Goal: Task Accomplishment & Management: Manage account settings

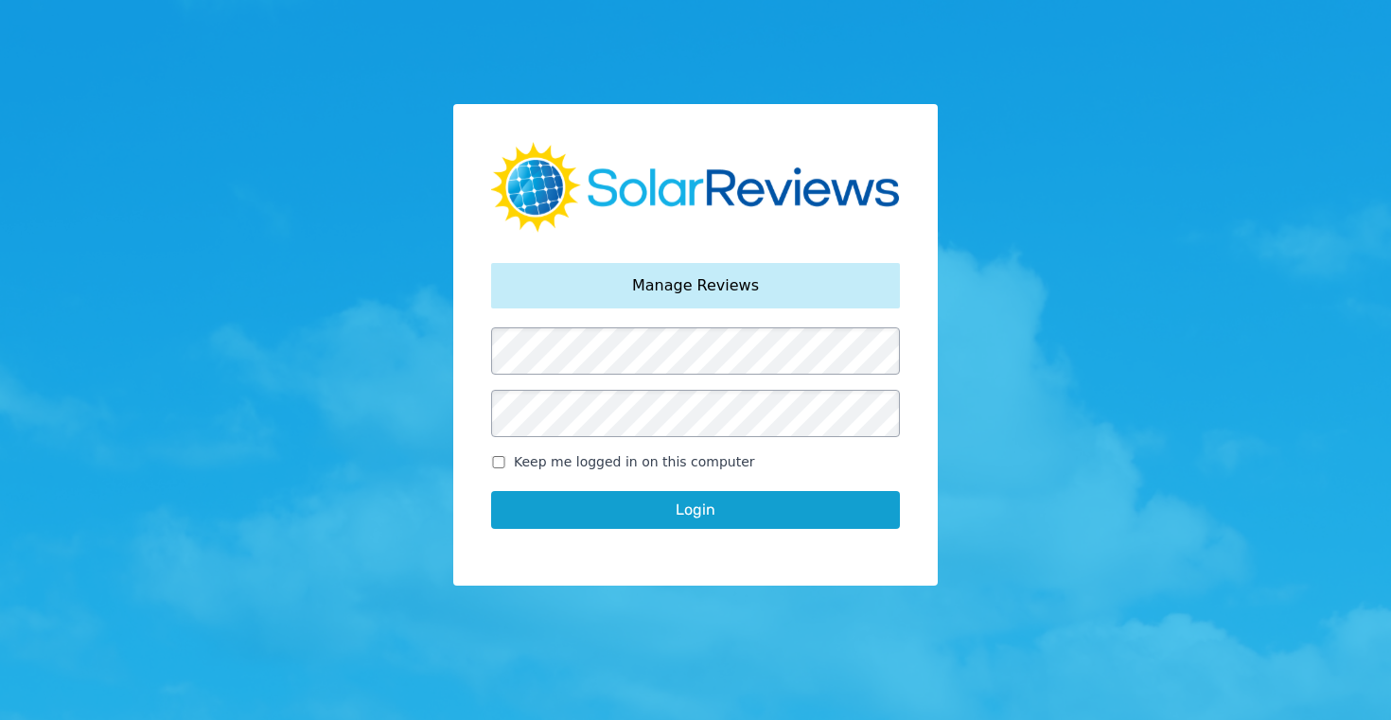
click at [498, 461] on input "Keep me logged in on this computer" at bounding box center [498, 462] width 15 height 12
checkbox input "true"
click at [697, 513] on button "Login" at bounding box center [695, 510] width 409 height 38
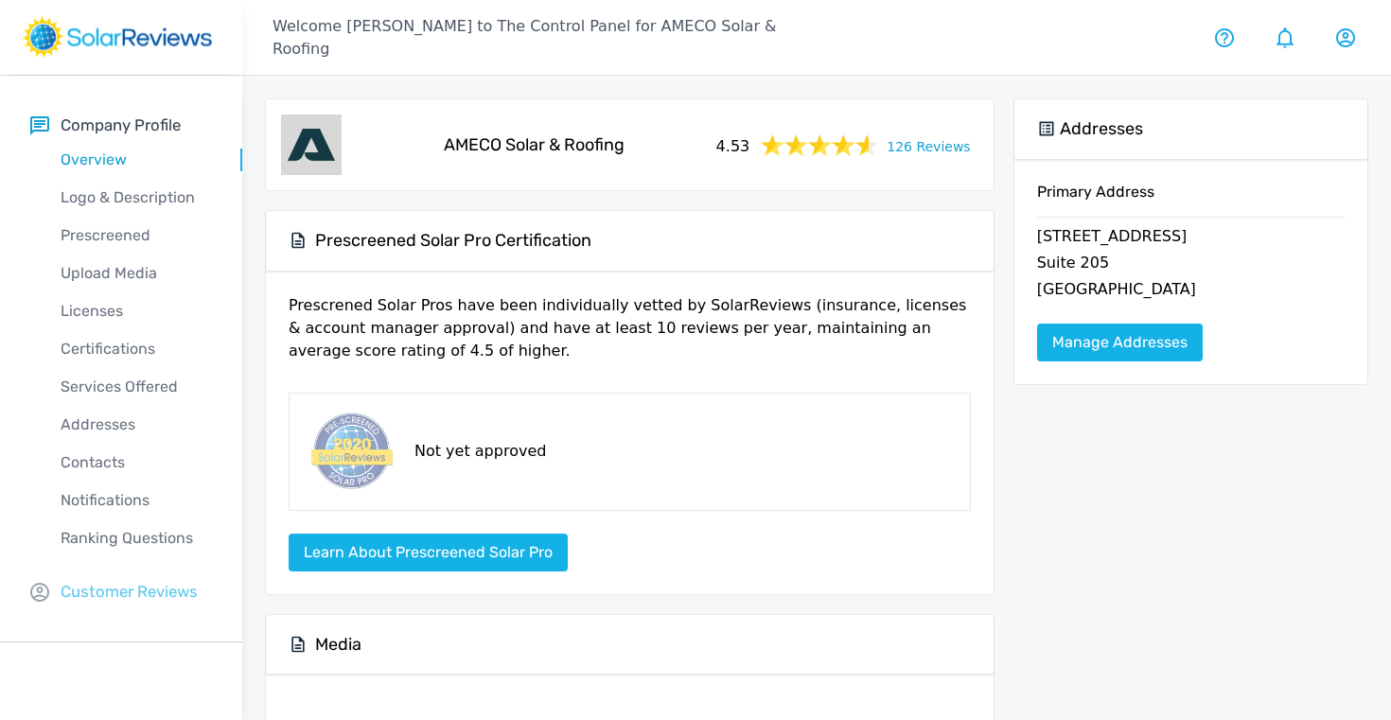
click at [131, 595] on p "Customer Reviews" at bounding box center [129, 592] width 137 height 24
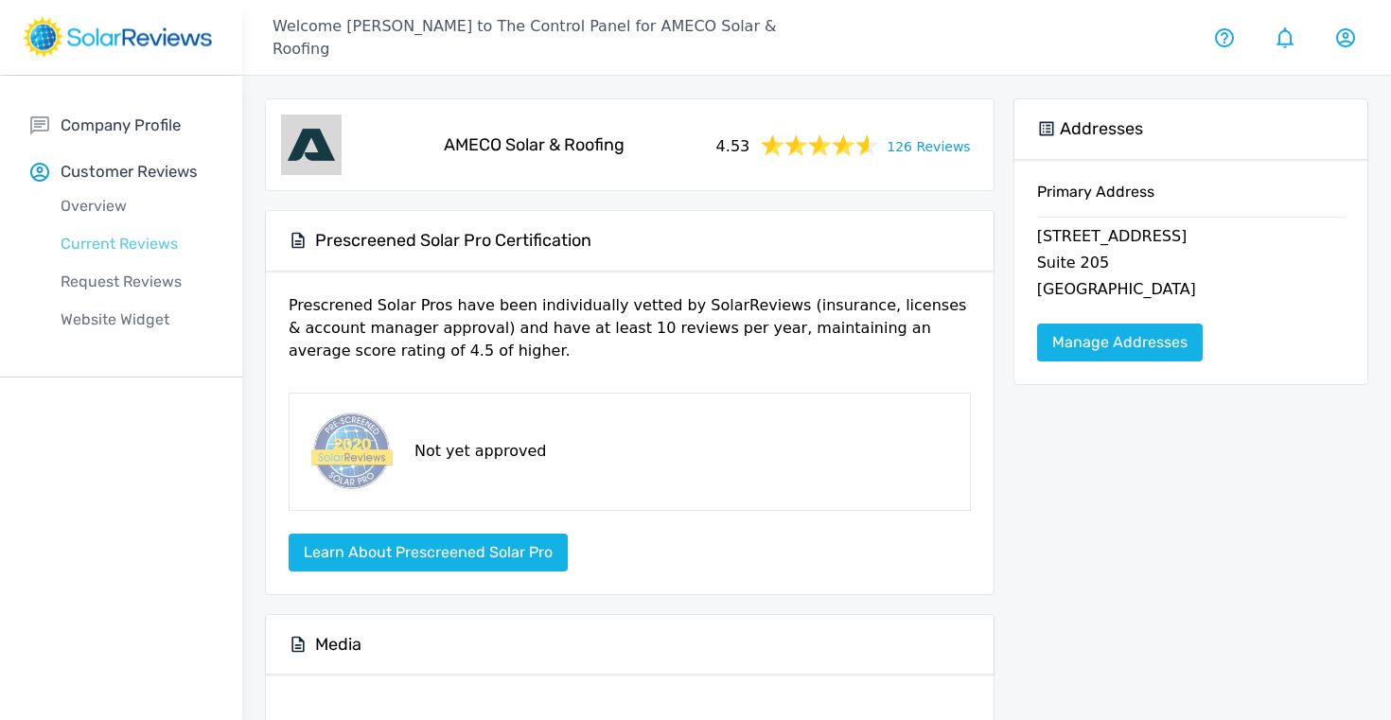
click at [113, 248] on p "Current Reviews" at bounding box center [136, 244] width 212 height 23
